Goal: Transaction & Acquisition: Subscribe to service/newsletter

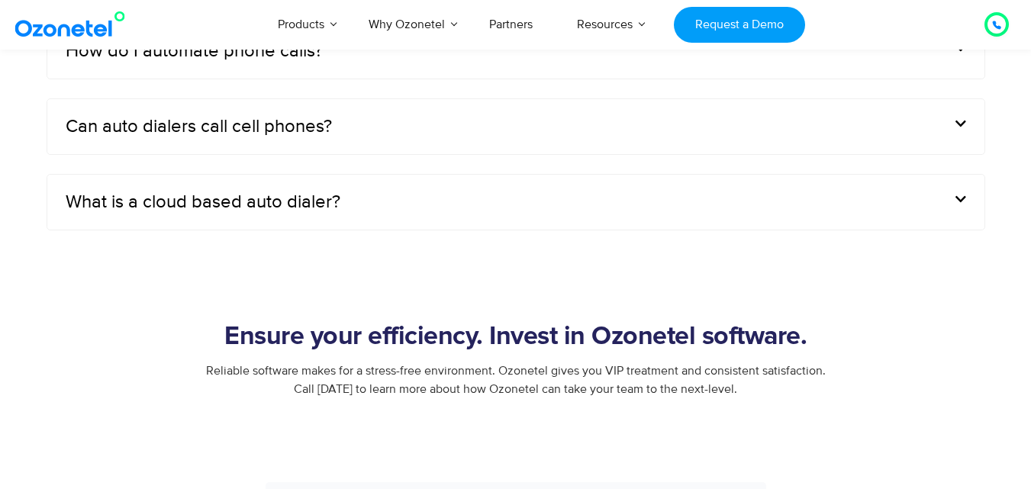
scroll to position [5115, 0]
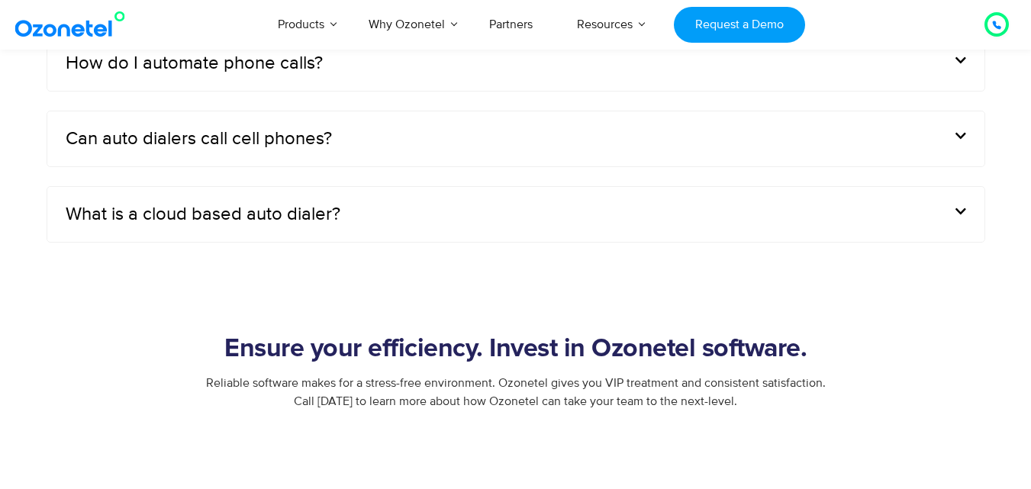
click at [344, 208] on div "What is a cloud based auto dialer?" at bounding box center [515, 214] width 937 height 55
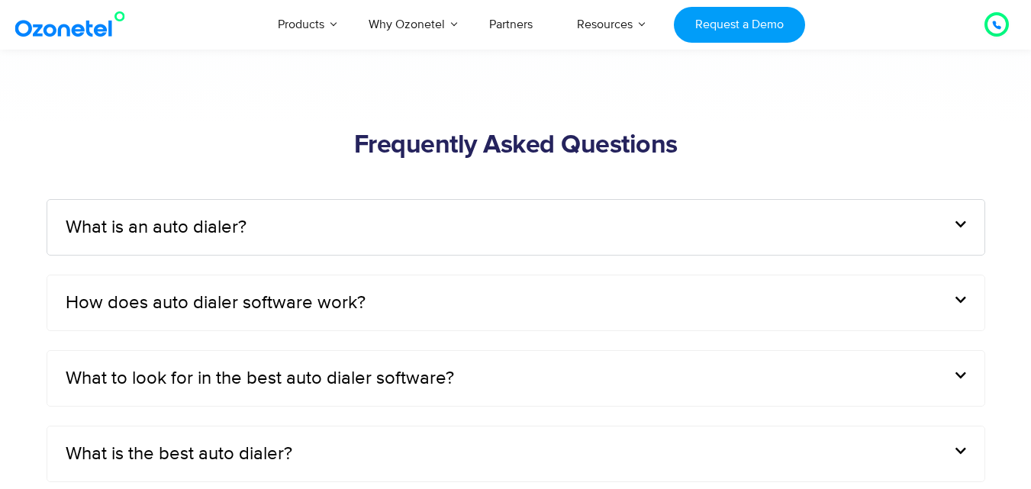
scroll to position [4452, 0]
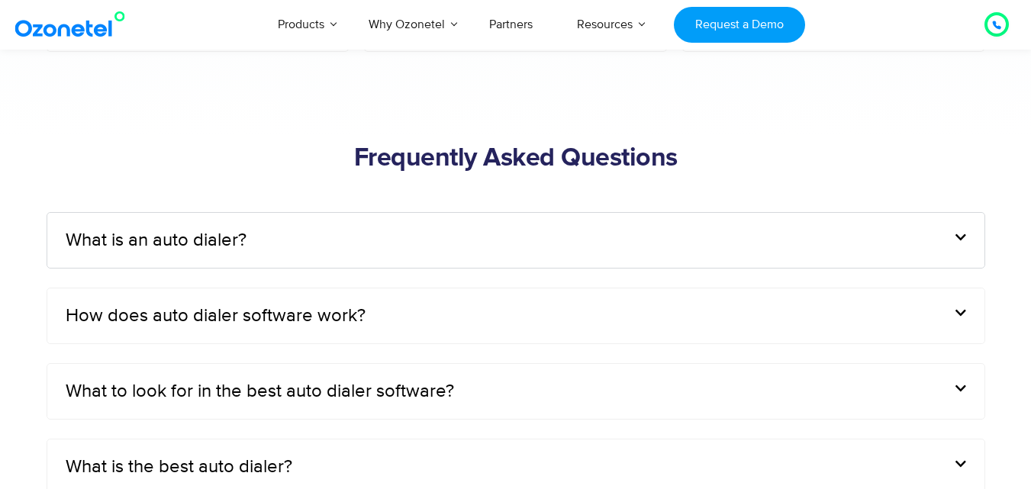
click at [804, 237] on div "What is an auto dialer?" at bounding box center [515, 240] width 937 height 55
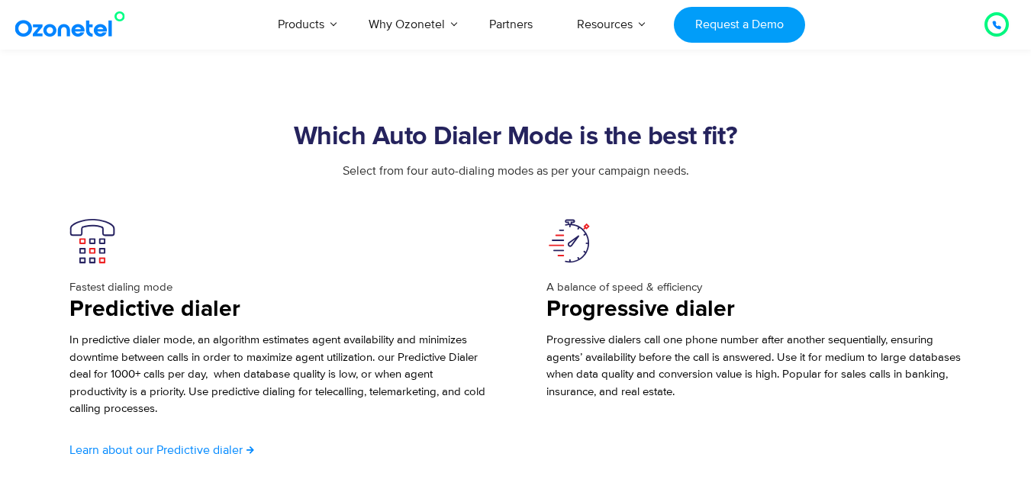
scroll to position [2477, 0]
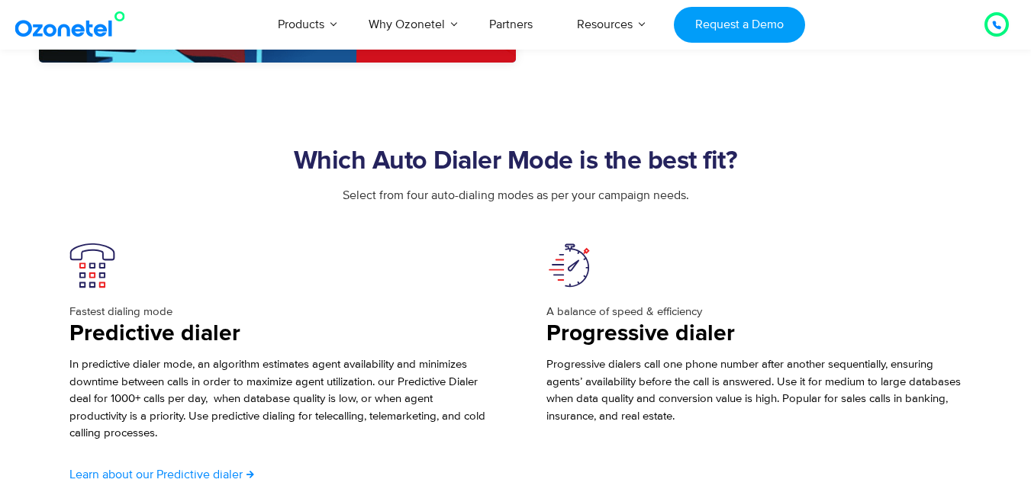
click at [1027, 188] on section "Which Auto Dialer Mode is the best fit? Select from four auto-dialing modes as …" at bounding box center [515, 415] width 1031 height 705
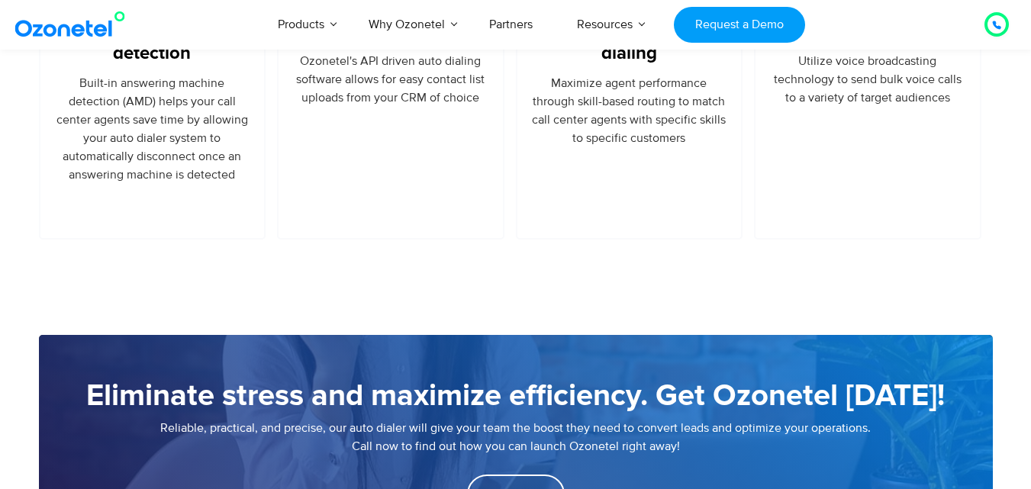
scroll to position [1353, 0]
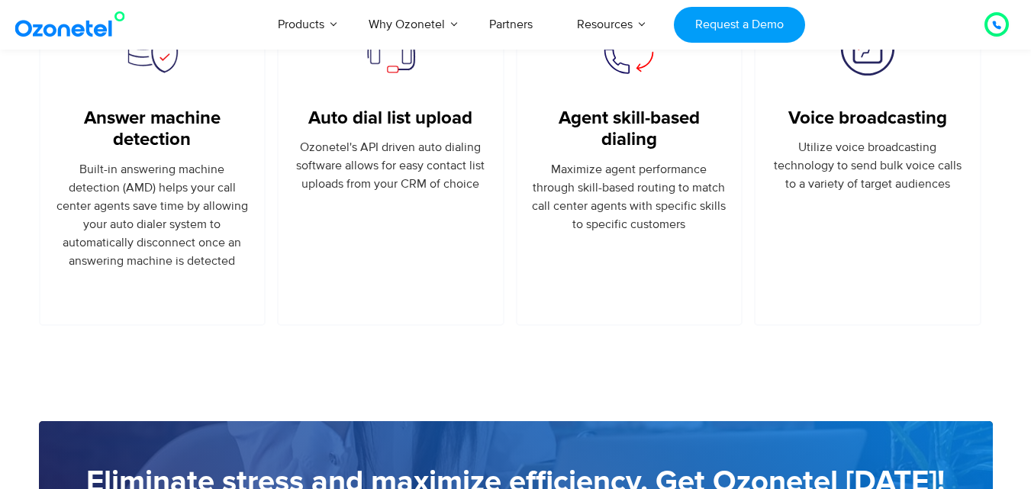
click at [995, 27] on icon at bounding box center [997, 25] width 8 height 8
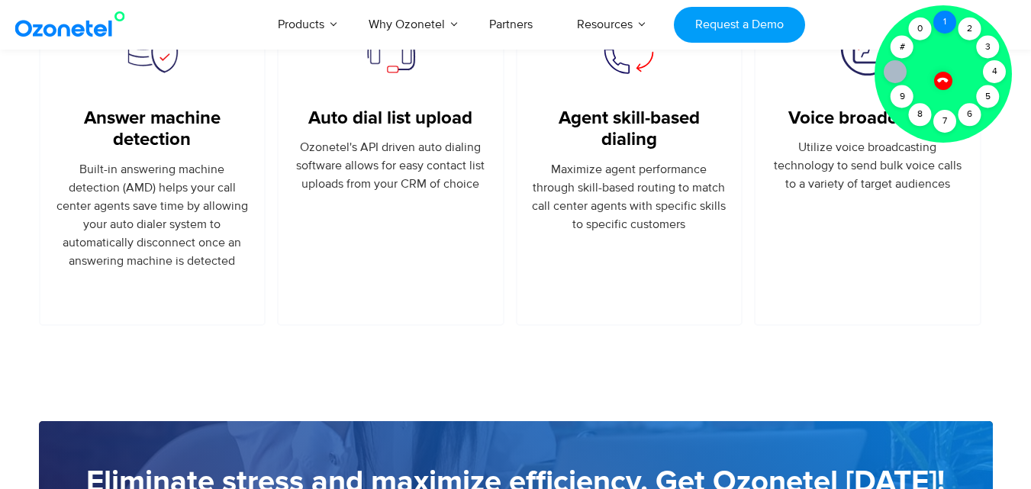
click at [946, 20] on div "1" at bounding box center [944, 22] width 23 height 23
click at [973, 21] on div "2" at bounding box center [970, 29] width 23 height 23
click at [986, 44] on div "3" at bounding box center [988, 47] width 23 height 23
click at [984, 87] on div "5" at bounding box center [988, 96] width 23 height 23
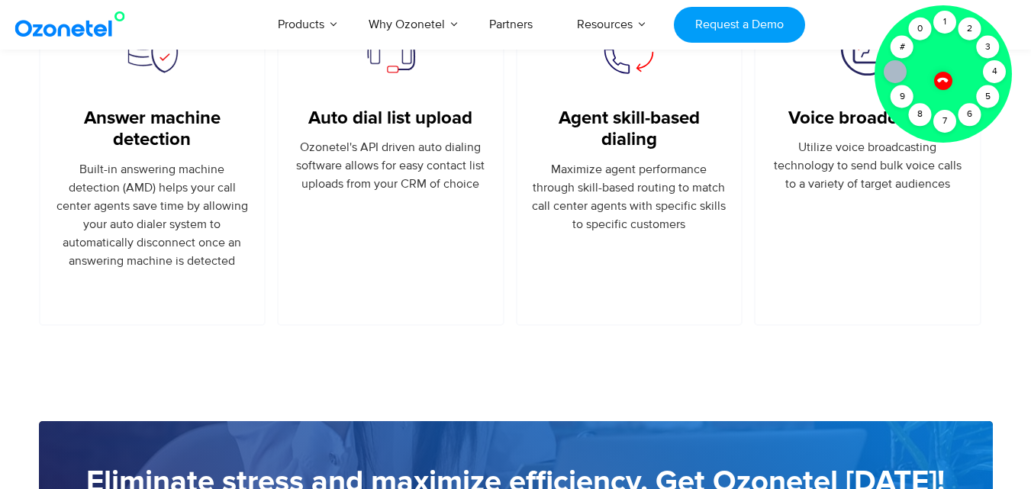
click at [938, 83] on div at bounding box center [943, 81] width 26 height 26
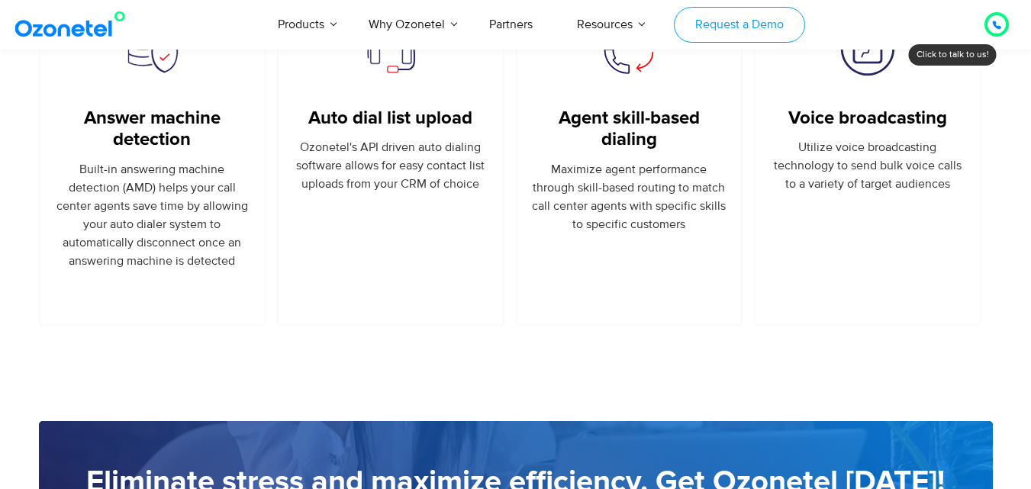
click at [769, 37] on link "Request a Demo" at bounding box center [739, 25] width 131 height 36
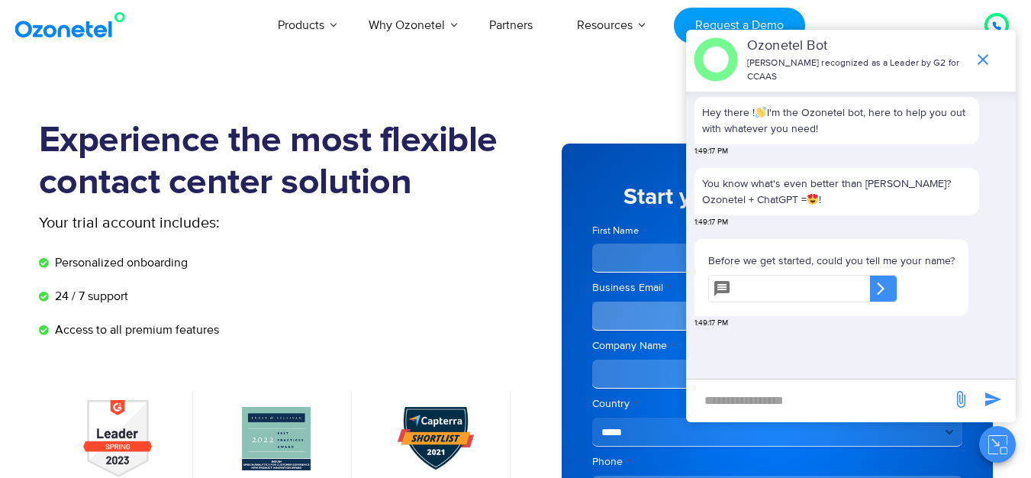
click at [840, 288] on input "text" at bounding box center [803, 288] width 133 height 27
type input "*****"
click at [898, 278] on div "​" at bounding box center [883, 288] width 27 height 27
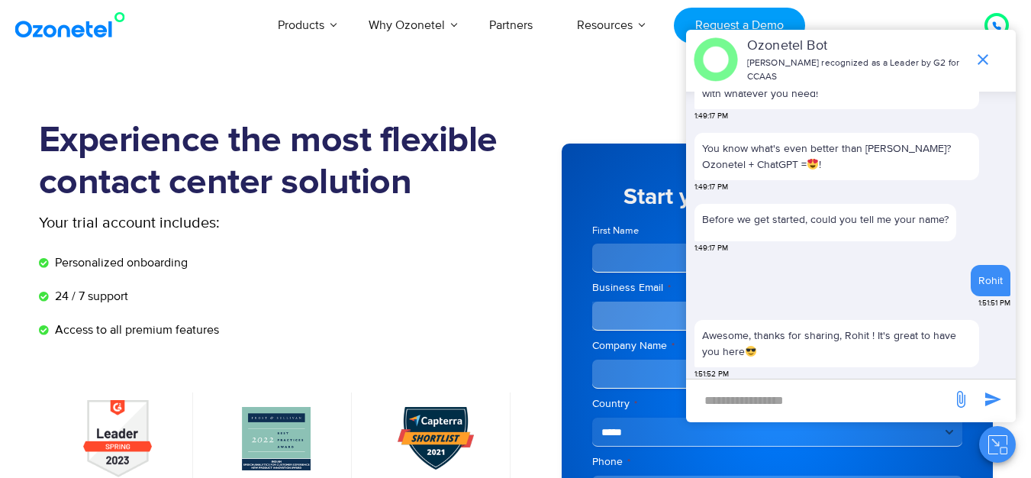
scroll to position [158, 0]
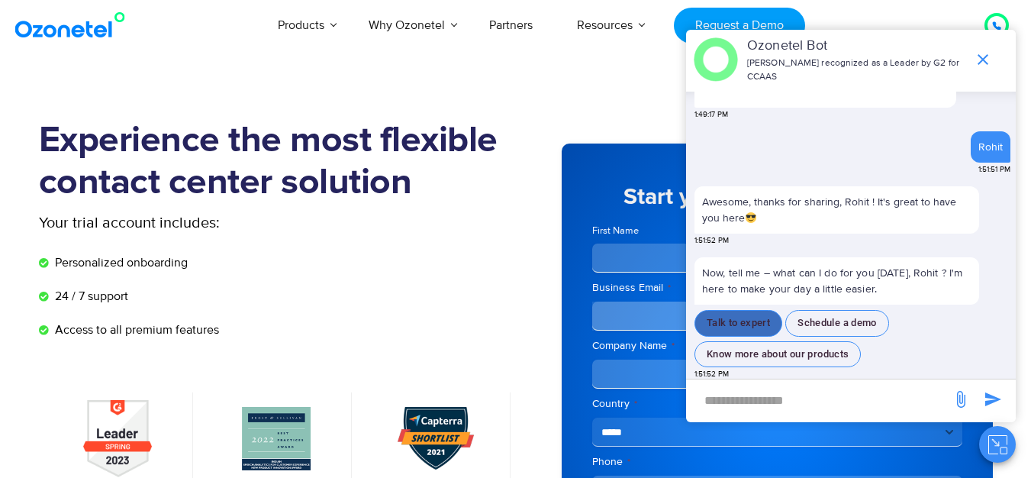
click at [763, 310] on button "Talk to expert" at bounding box center [739, 323] width 88 height 27
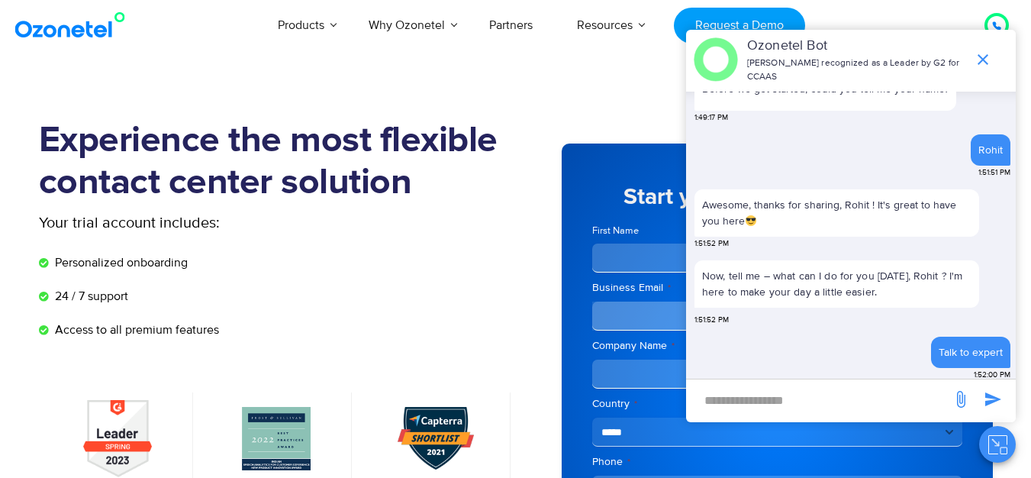
scroll to position [205, 0]
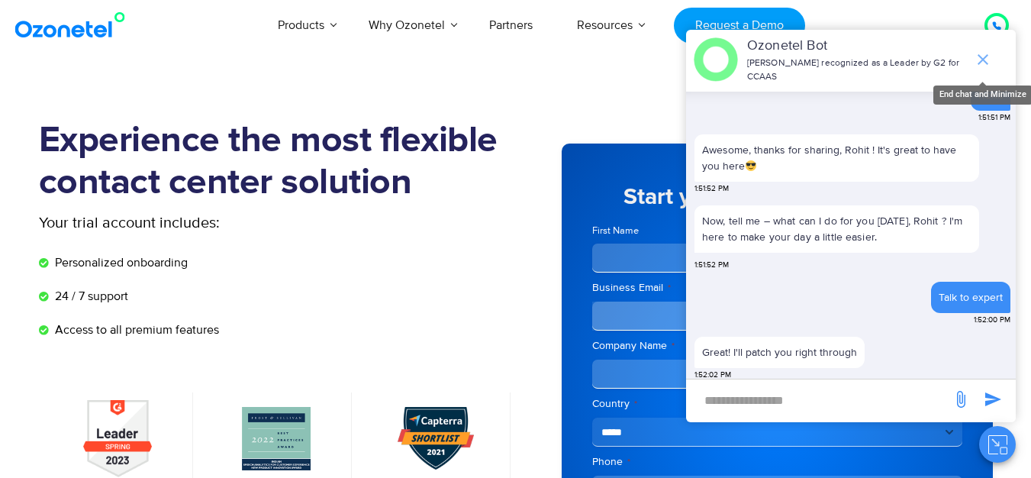
click at [987, 54] on icon "end chat or minimize" at bounding box center [983, 59] width 11 height 11
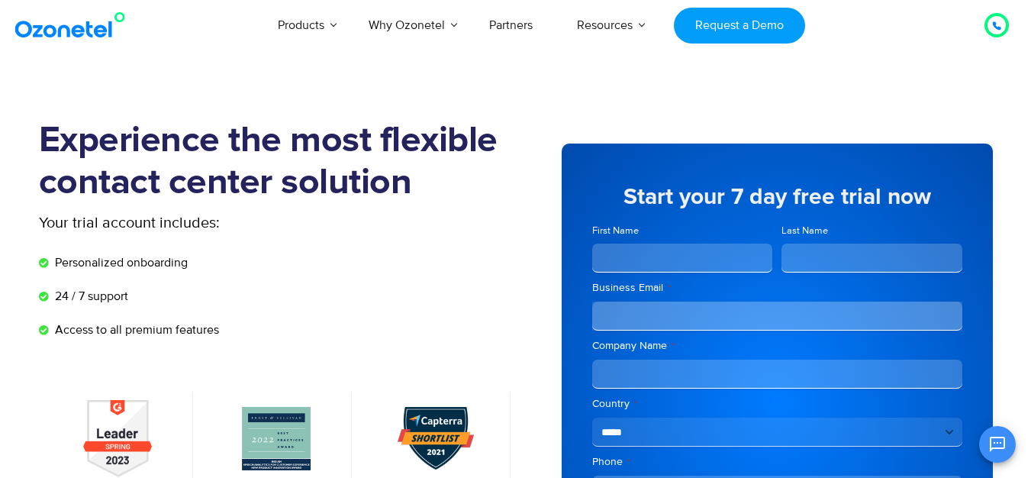
scroll to position [234, 0]
click at [999, 439] on icon "Open chat" at bounding box center [997, 444] width 18 height 18
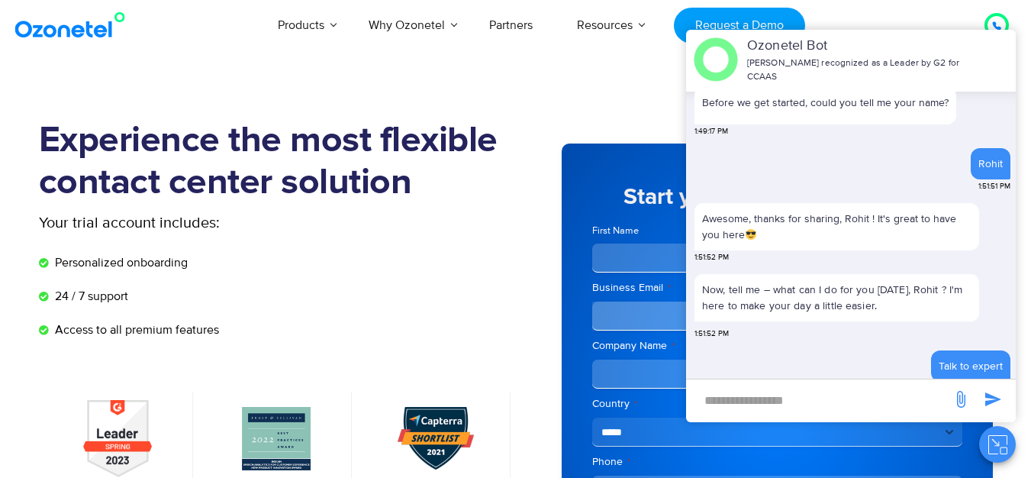
scroll to position [228, 0]
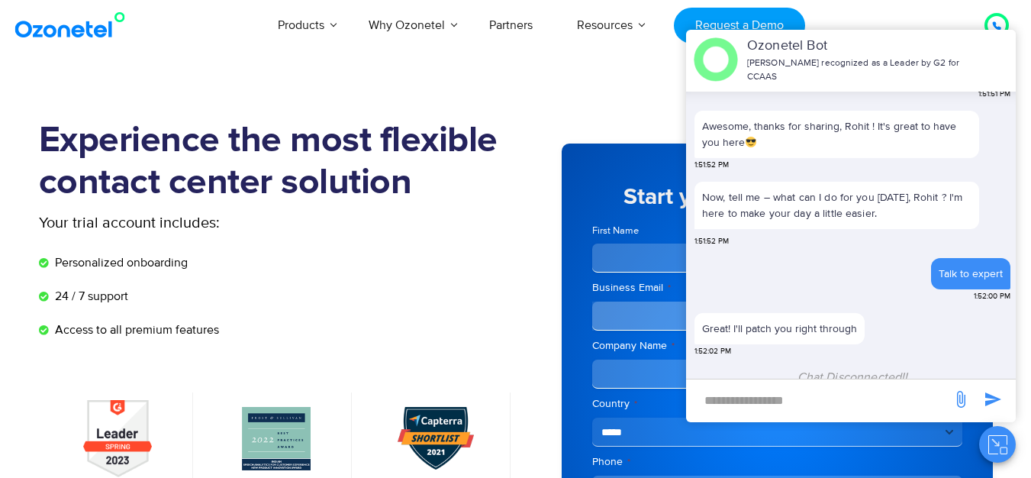
click at [508, 373] on div "Experience the most flexible contact center solution Your trial account include…" at bounding box center [277, 398] width 477 height 556
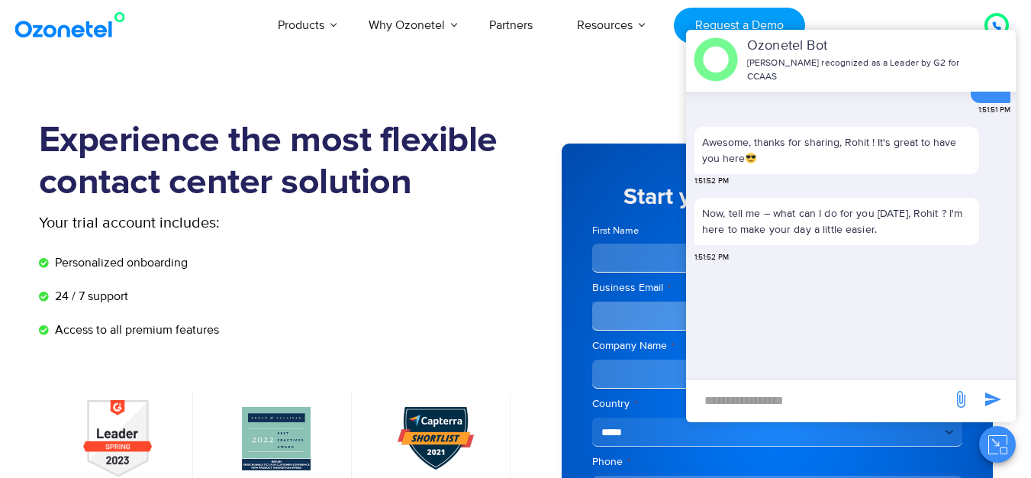
scroll to position [0, 0]
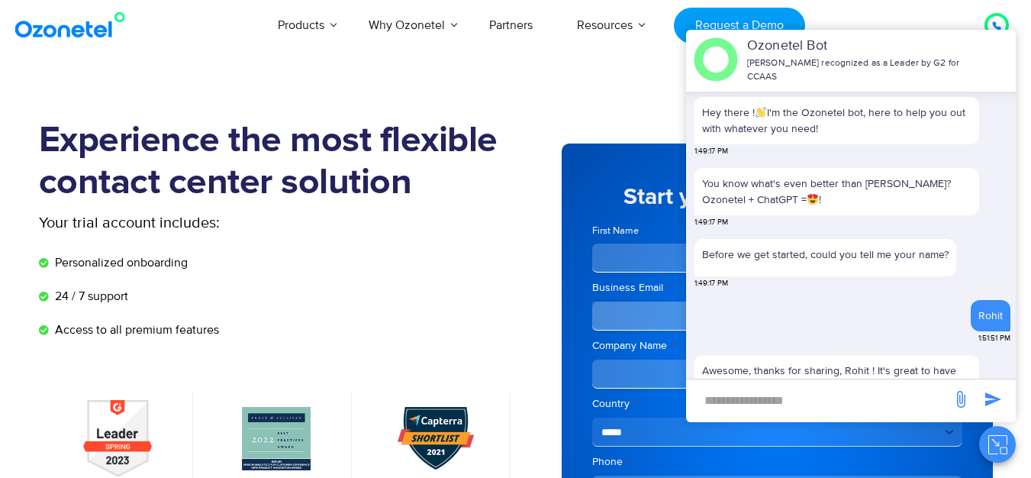
click at [615, 136] on div "**********" at bounding box center [777, 398] width 431 height 526
click at [997, 451] on icon "Close chat" at bounding box center [997, 444] width 19 height 19
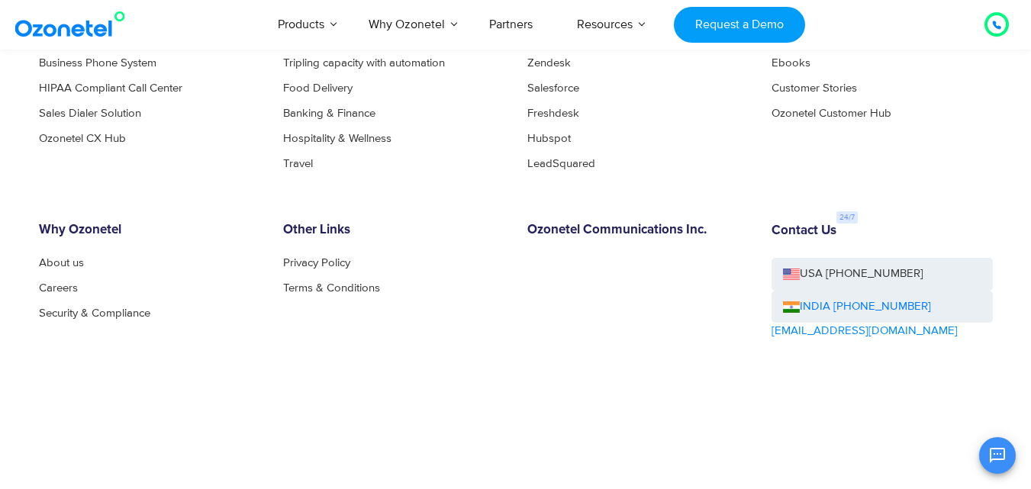
scroll to position [2439, 0]
